Goal: Entertainment & Leisure: Browse casually

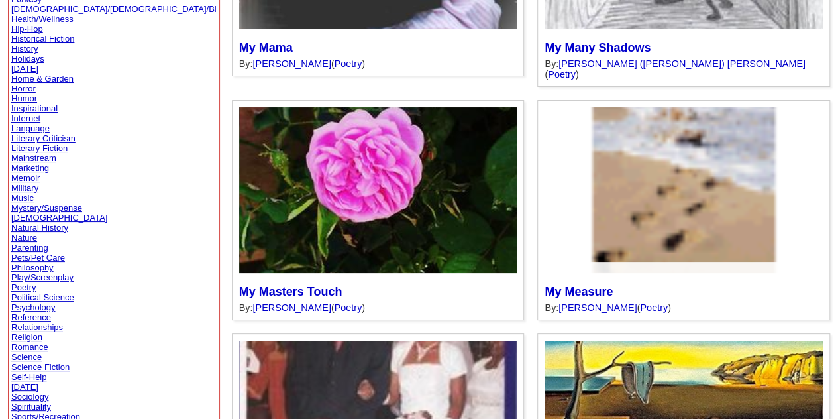
scroll to position [274, 0]
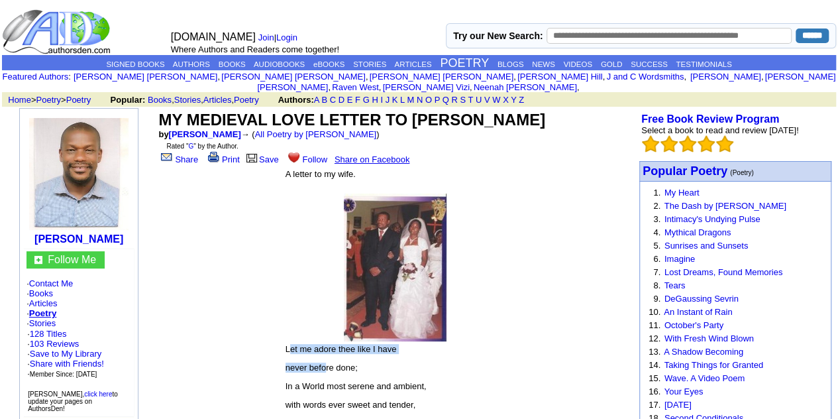
drag, startPoint x: 291, startPoint y: 343, endPoint x: 326, endPoint y: 347, distance: 35.3
click at [326, 347] on font "Let me adore thee like I have never before done; In a World most serene and amb…" at bounding box center [396, 423] width 220 height 158
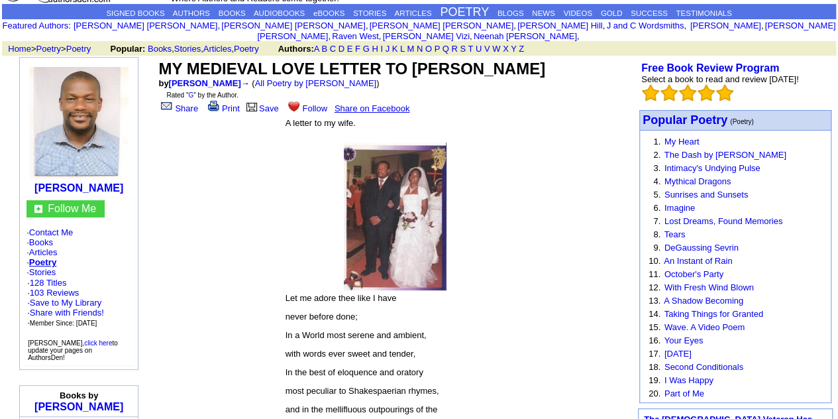
scroll to position [52, 0]
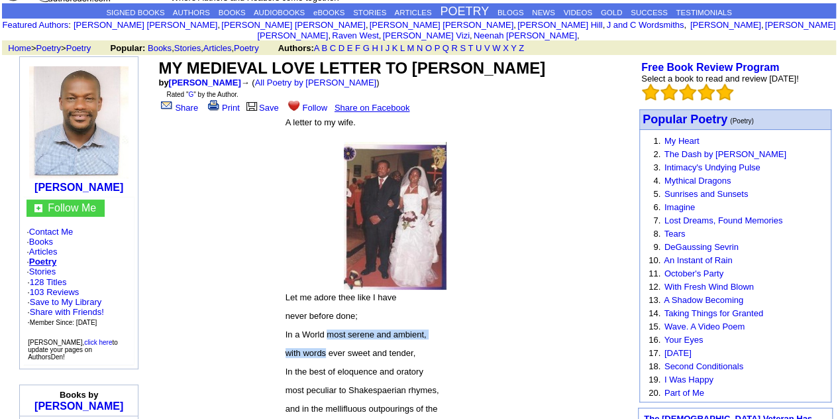
drag, startPoint x: 326, startPoint y: 347, endPoint x: 329, endPoint y: 313, distance: 33.9
click at [329, 313] on font "Let me adore thee like I have never before done; In a World most serene and amb…" at bounding box center [396, 371] width 220 height 158
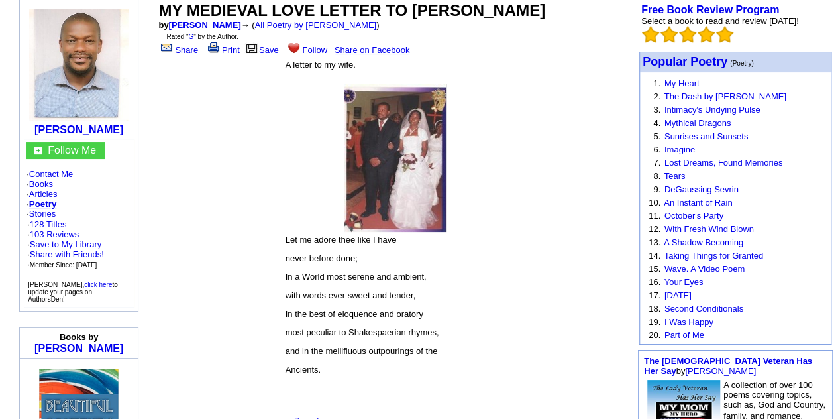
scroll to position [117, 0]
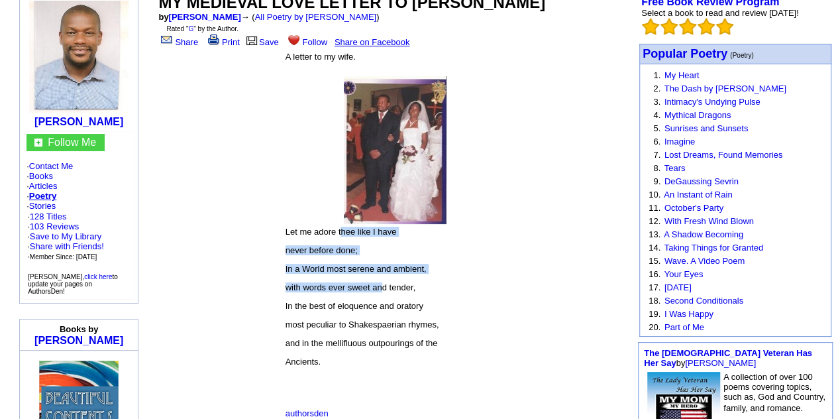
drag, startPoint x: 384, startPoint y: 275, endPoint x: 343, endPoint y: 227, distance: 63.5
click at [343, 227] on font "Let me adore thee like I have never before done; In a World most serene and amb…" at bounding box center [396, 306] width 220 height 158
click at [343, 227] on p "Let me adore thee like I have" at bounding box center [396, 232] width 220 height 10
drag, startPoint x: 343, startPoint y: 227, endPoint x: 350, endPoint y: 264, distance: 37.8
click at [350, 264] on font "Let me adore thee like I have never before done; In a World most serene and amb…" at bounding box center [396, 306] width 220 height 158
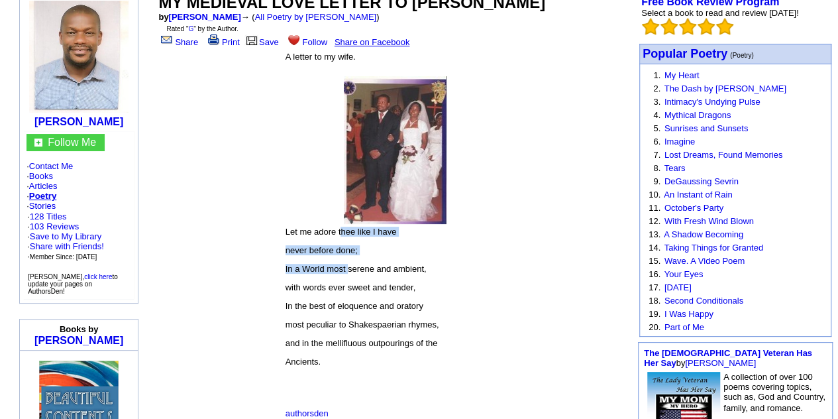
click at [350, 264] on p "In a World most serene and ambient," at bounding box center [396, 269] width 220 height 10
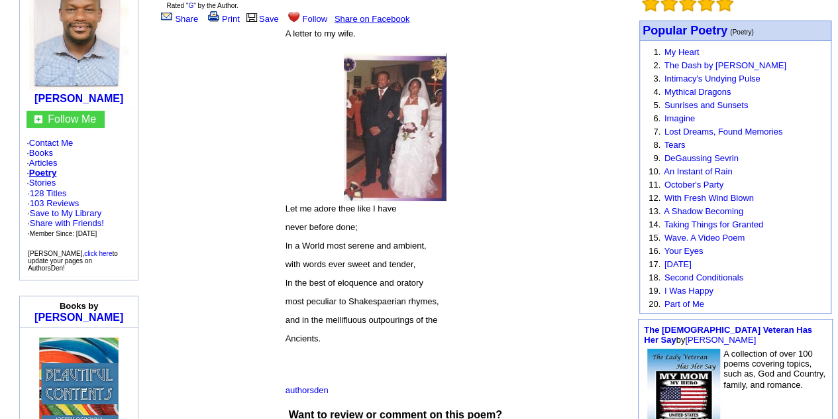
scroll to position [149, 0]
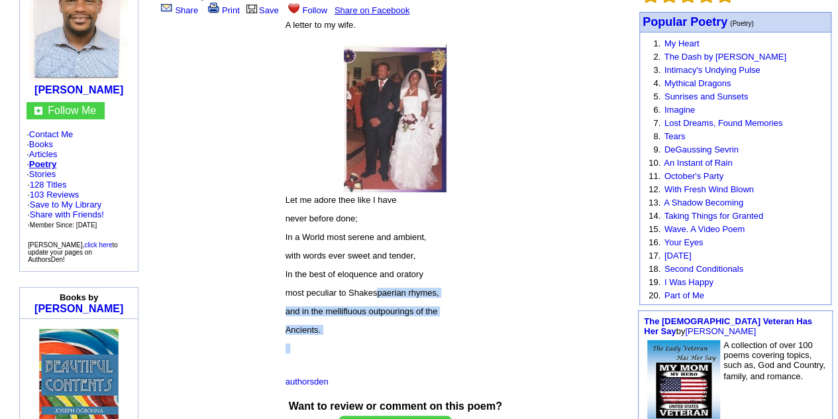
drag, startPoint x: 383, startPoint y: 347, endPoint x: 377, endPoint y: 282, distance: 65.2
click at [377, 282] on td "Let me adore thee like I have never before done; In a World most serene and amb…" at bounding box center [395, 284] width 221 height 180
click at [377, 288] on p "most peculiar to Shakespaerian rhymes," at bounding box center [396, 293] width 220 height 10
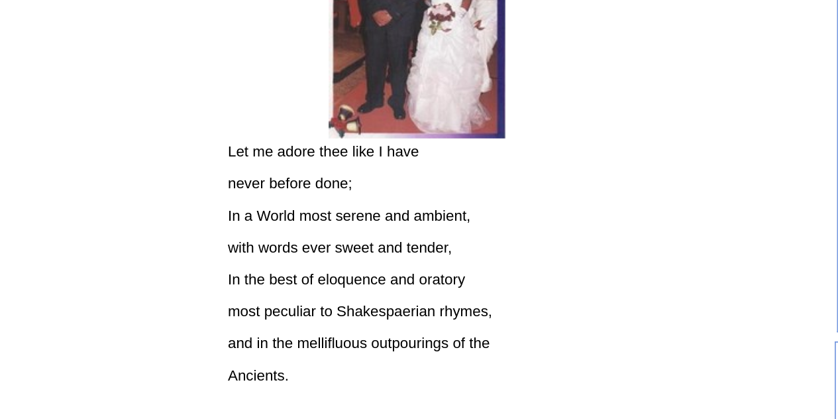
scroll to position [168, 0]
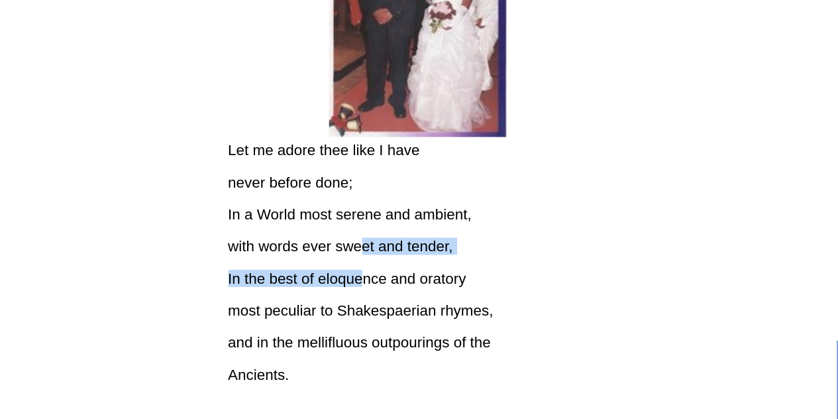
drag, startPoint x: 365, startPoint y: 223, endPoint x: 363, endPoint y: 248, distance: 24.6
click at [363, 248] on font "Let me adore thee like I have never before done; In a World most serene and amb…" at bounding box center [396, 255] width 220 height 158
click at [363, 250] on p "In the best of eloquence and oratory" at bounding box center [396, 255] width 220 height 10
drag, startPoint x: 363, startPoint y: 248, endPoint x: 355, endPoint y: 217, distance: 31.5
click at [355, 217] on font "Let me adore thee like I have never before done; In a World most serene and amb…" at bounding box center [396, 255] width 220 height 158
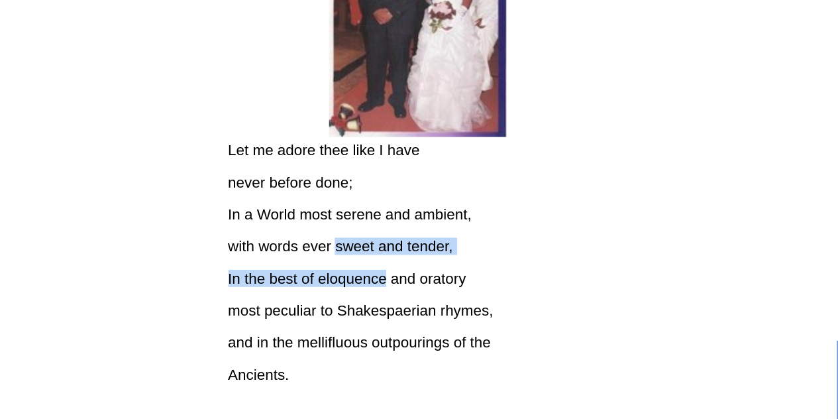
click at [355, 217] on font "Let me adore thee like I have never before done; In a World most serene and amb…" at bounding box center [396, 255] width 220 height 158
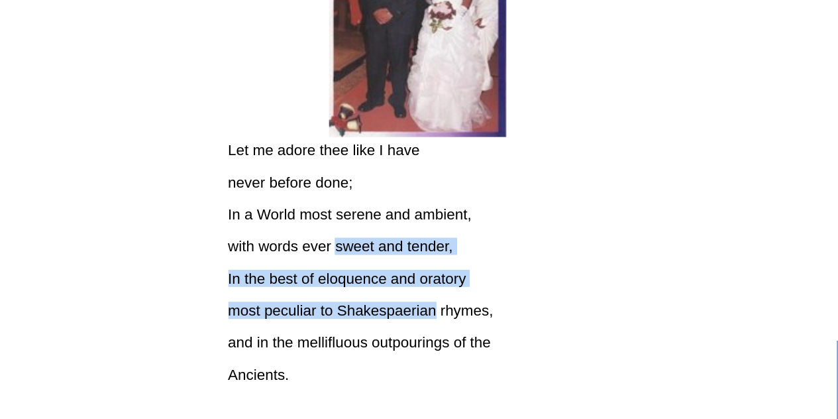
drag, startPoint x: 355, startPoint y: 217, endPoint x: 361, endPoint y: 254, distance: 36.9
click at [361, 254] on font "Let me adore thee like I have never before done; In a World most serene and amb…" at bounding box center [396, 255] width 220 height 158
drag, startPoint x: 361, startPoint y: 254, endPoint x: 361, endPoint y: 231, distance: 23.2
click at [361, 231] on font "Let me adore thee like I have never before done; In a World most serene and amb…" at bounding box center [396, 255] width 220 height 158
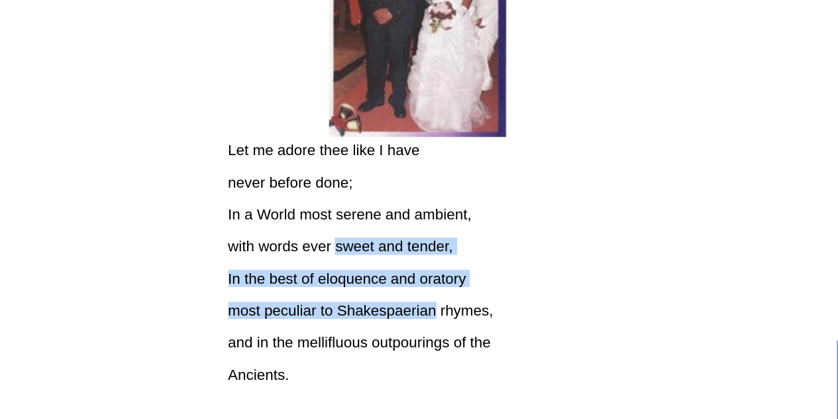
click at [361, 231] on p "with words ever sweet and tender," at bounding box center [396, 236] width 220 height 10
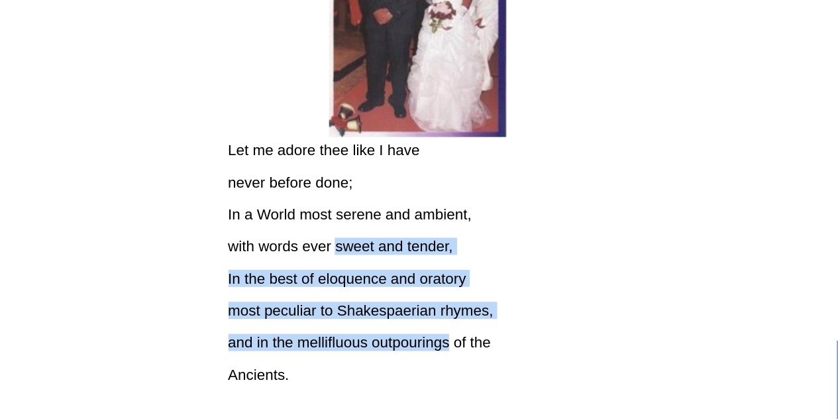
drag, startPoint x: 361, startPoint y: 231, endPoint x: 373, endPoint y: 276, distance: 46.6
click at [373, 276] on font "Let me adore thee like I have never before done; In a World most serene and amb…" at bounding box center [396, 255] width 220 height 158
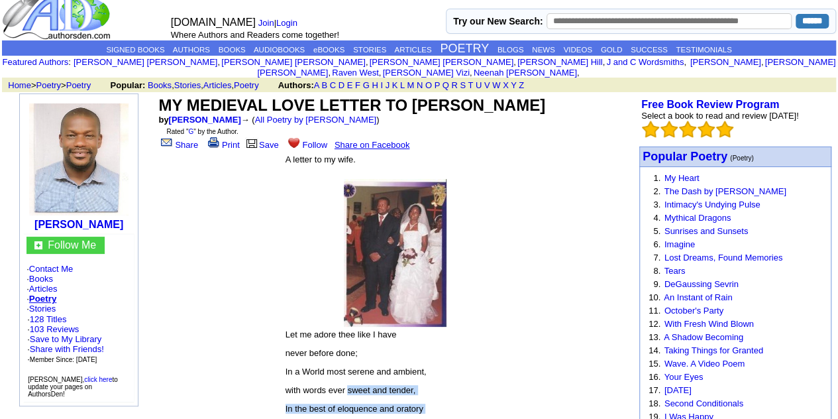
scroll to position [11, 0]
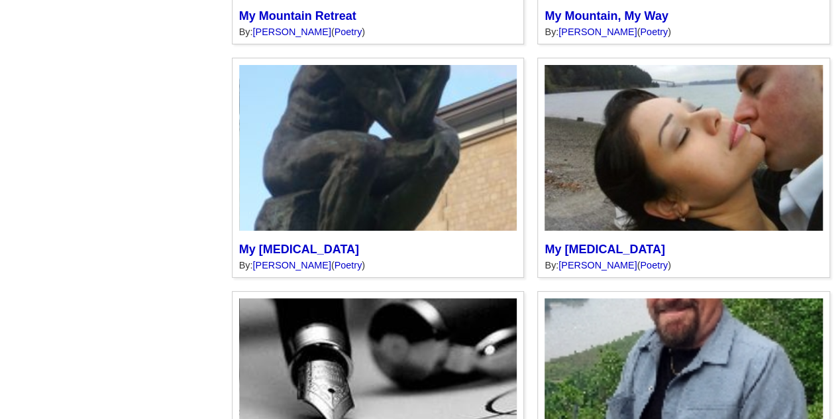
scroll to position [2143, 0]
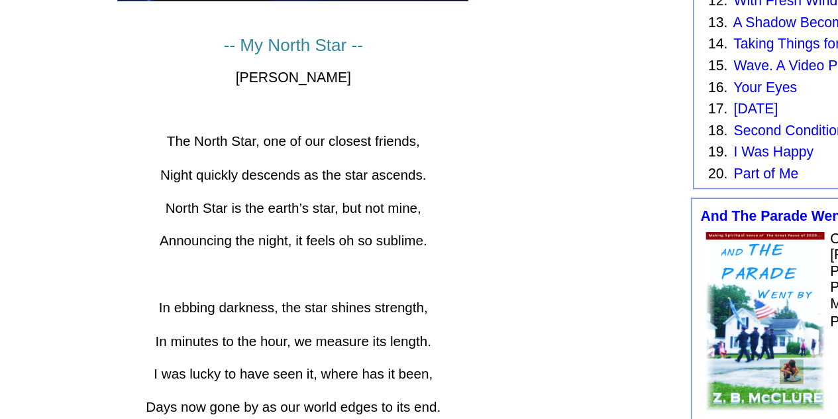
scroll to position [265, 0]
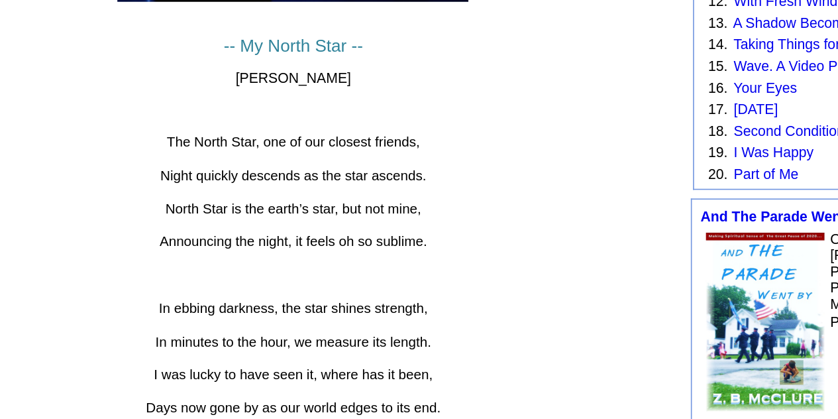
click at [492, 217] on p "Announcing the night, it feels oh so sublime." at bounding box center [394, 221] width 308 height 12
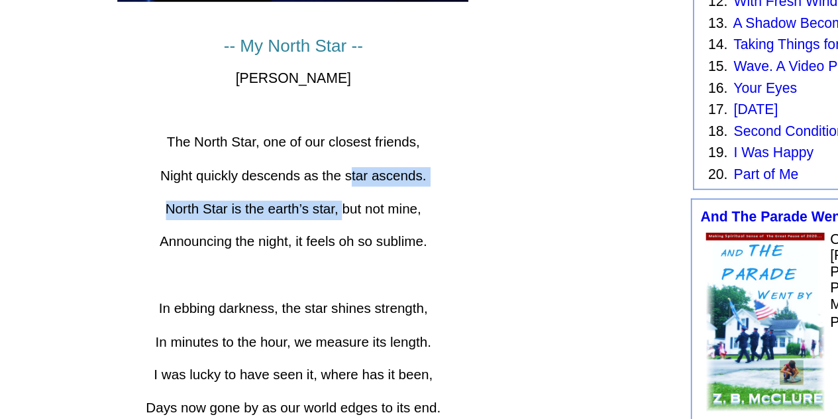
drag, startPoint x: 427, startPoint y: 181, endPoint x: 430, endPoint y: 166, distance: 15.6
click at [430, 166] on font "-- My North Star -- [PERSON_NAME] The North Star, one of our closest friends, N…" at bounding box center [394, 304] width 308 height 457
click at [430, 175] on span "Night quickly descends as the star ascends." at bounding box center [394, 180] width 163 height 10
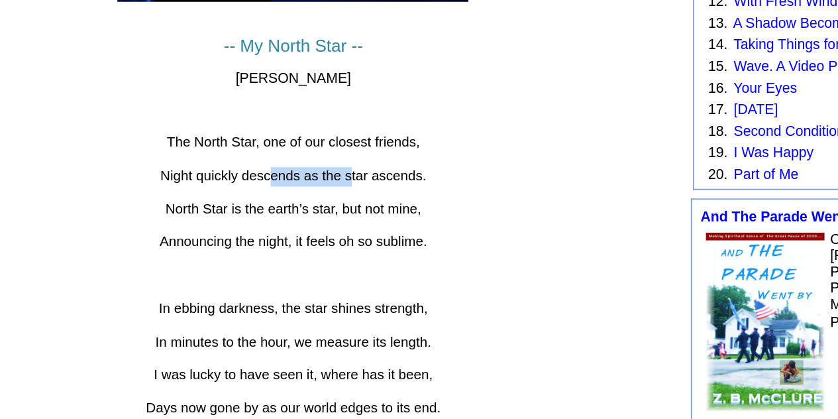
drag, startPoint x: 430, startPoint y: 166, endPoint x: 379, endPoint y: 161, distance: 51.2
click at [379, 161] on font "-- My North Star -- [PERSON_NAME] The North Star, one of our closest friends, N…" at bounding box center [394, 304] width 308 height 457
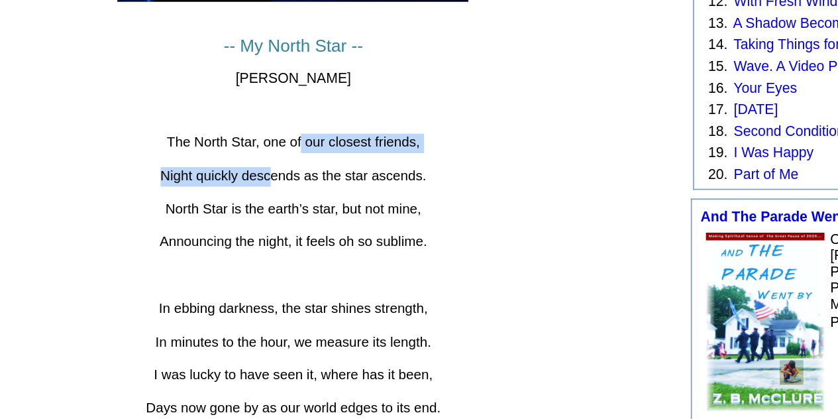
drag, startPoint x: 379, startPoint y: 161, endPoint x: 400, endPoint y: 148, distance: 24.1
click at [400, 148] on font "-- My North Star -- [PERSON_NAME] The North Star, one of our closest friends, N…" at bounding box center [394, 304] width 308 height 457
click at [400, 155] on span "The North Star, one of our closest friends," at bounding box center [394, 159] width 155 height 9
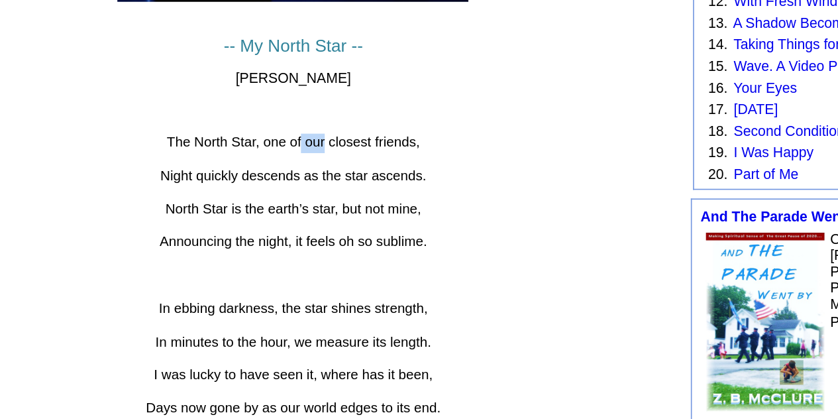
drag, startPoint x: 400, startPoint y: 148, endPoint x: 403, endPoint y: 156, distance: 8.6
click at [403, 156] on p "The North Star, one of our closest friends," at bounding box center [394, 160] width 308 height 12
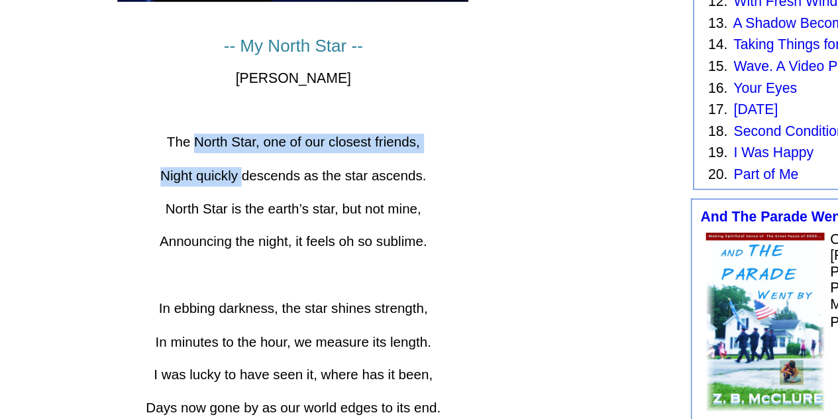
drag, startPoint x: 333, startPoint y: 147, endPoint x: 364, endPoint y: 162, distance: 34.7
click at [364, 162] on font "-- My North Star -- [PERSON_NAME] The North Star, one of our closest friends, N…" at bounding box center [394, 304] width 308 height 457
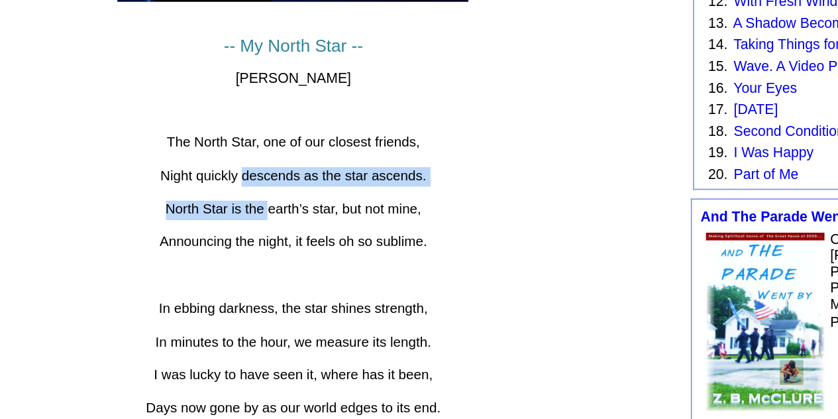
drag, startPoint x: 364, startPoint y: 162, endPoint x: 376, endPoint y: 184, distance: 24.9
click at [376, 184] on font "-- My North Star -- [PERSON_NAME] The North Star, one of our closest friends, N…" at bounding box center [394, 304] width 308 height 457
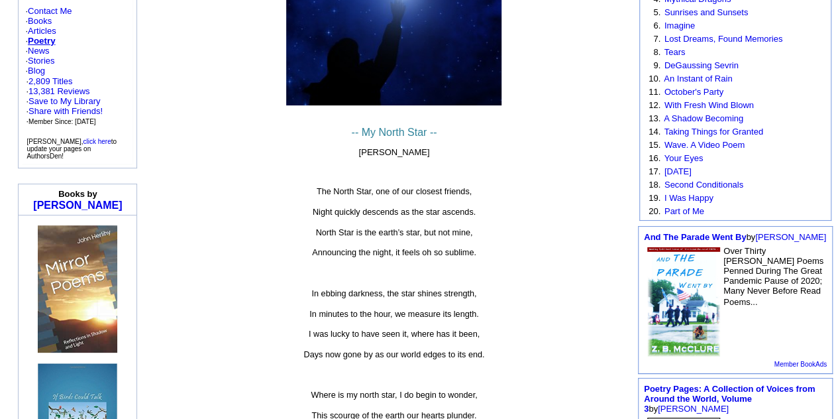
scroll to position [235, 0]
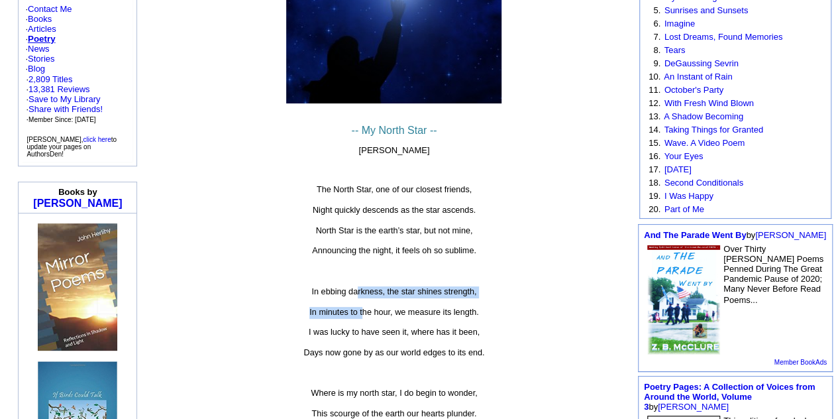
drag, startPoint x: 361, startPoint y: 298, endPoint x: 359, endPoint y: 274, distance: 23.3
click at [359, 274] on font "-- My North Star -- [PERSON_NAME] The North Star, one of our closest friends, N…" at bounding box center [394, 334] width 308 height 457
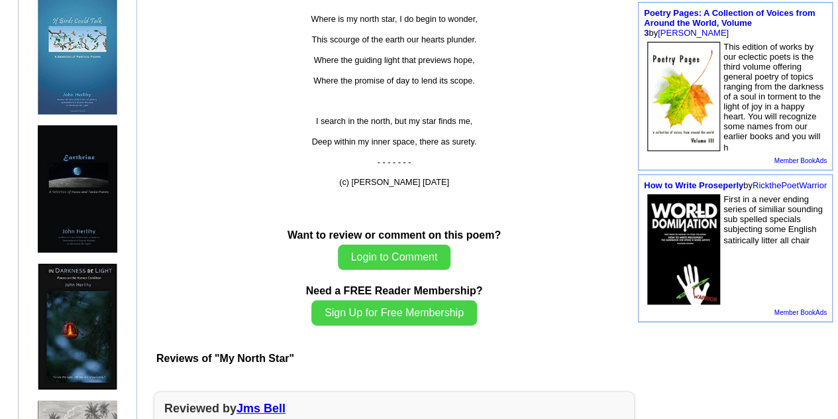
scroll to position [686, 0]
